Goal: Find contact information: Find contact information

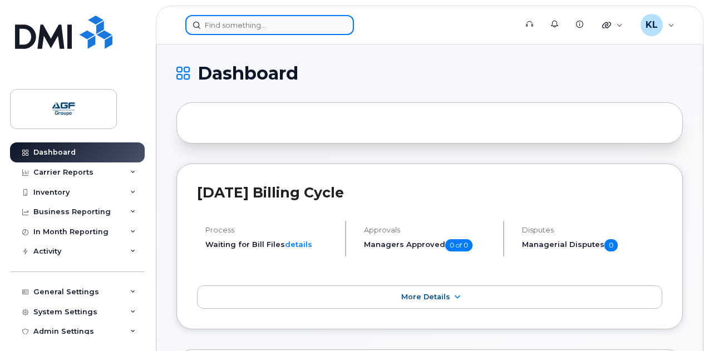
click at [218, 20] on input at bounding box center [269, 25] width 169 height 20
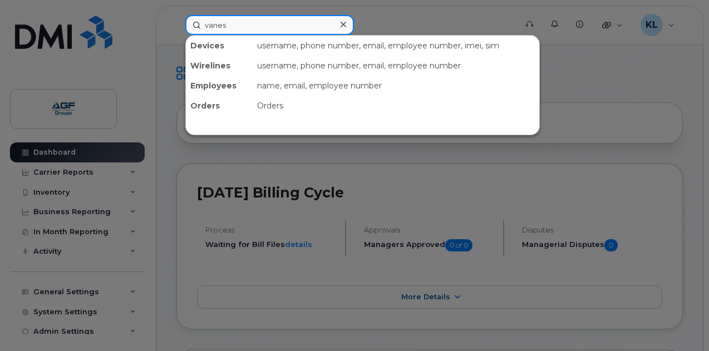
type input "vanes"
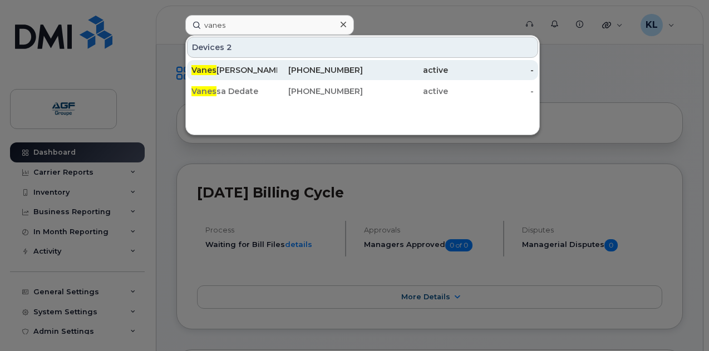
click at [234, 72] on div "Vanes sa Jodoin" at bounding box center [234, 70] width 86 height 11
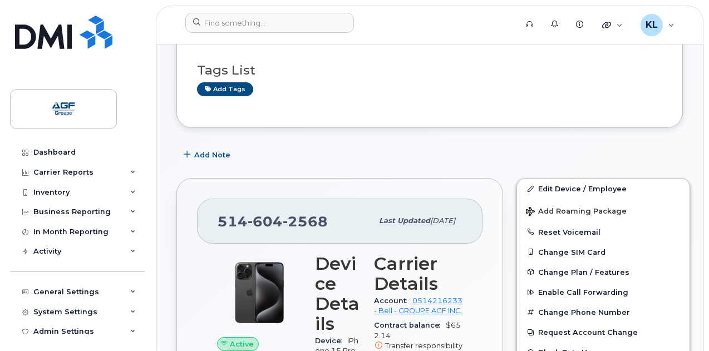
scroll to position [167, 0]
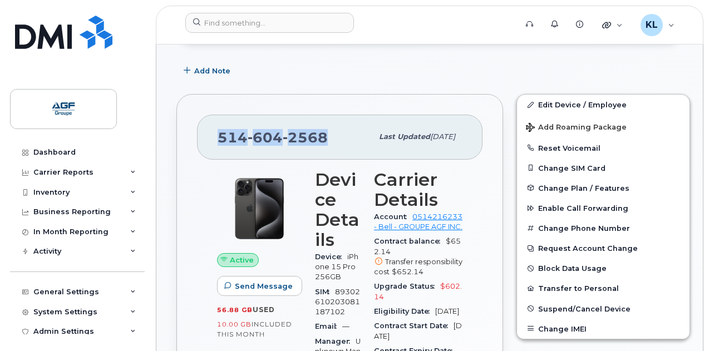
drag, startPoint x: 330, startPoint y: 133, endPoint x: 221, endPoint y: 136, distance: 108.5
click at [221, 136] on div "[PHONE_NUMBER]" at bounding box center [294, 136] width 155 height 23
copy span "[PHONE_NUMBER]"
